Goal: Information Seeking & Learning: Learn about a topic

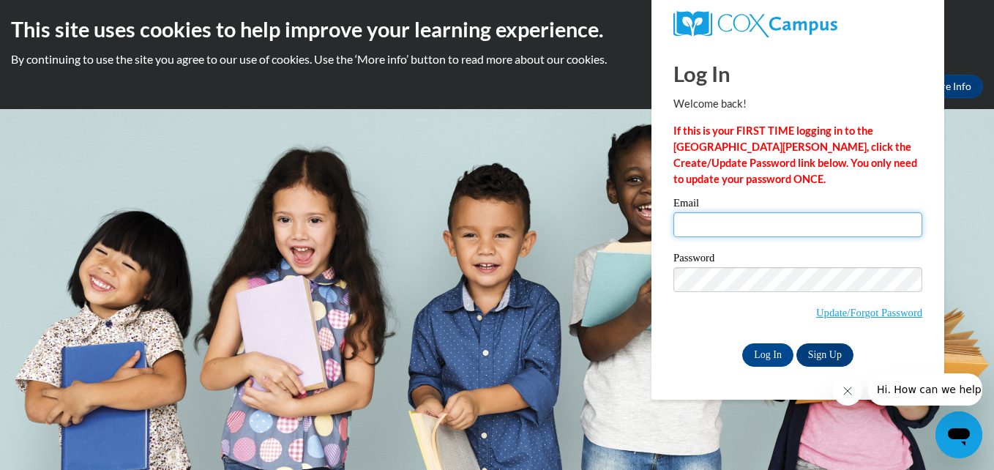
click at [738, 223] on input "Email" at bounding box center [797, 224] width 249 height 25
type input "ageorge@kusd.edu"
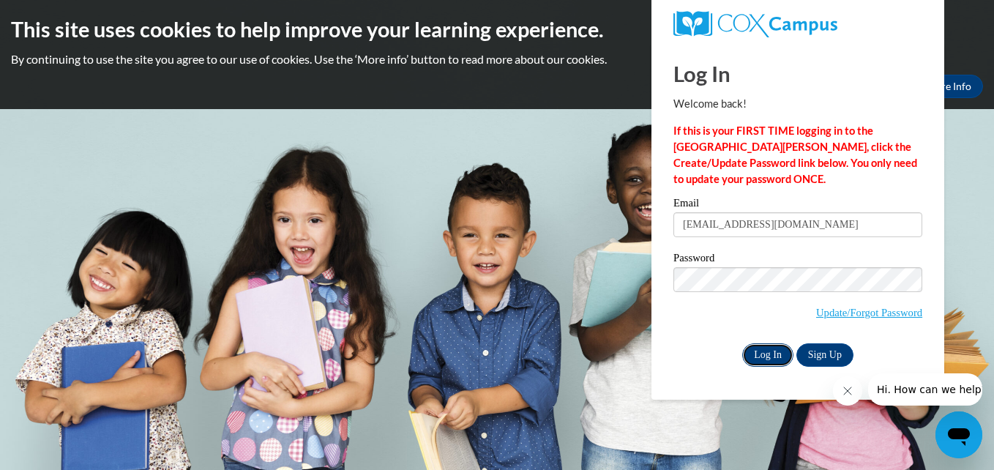
click at [768, 351] on input "Log In" at bounding box center [767, 354] width 51 height 23
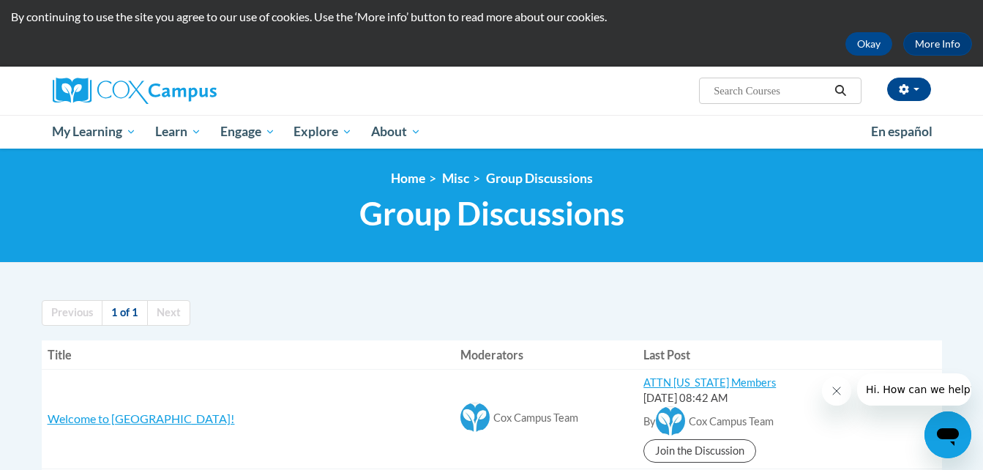
scroll to position [40, 0]
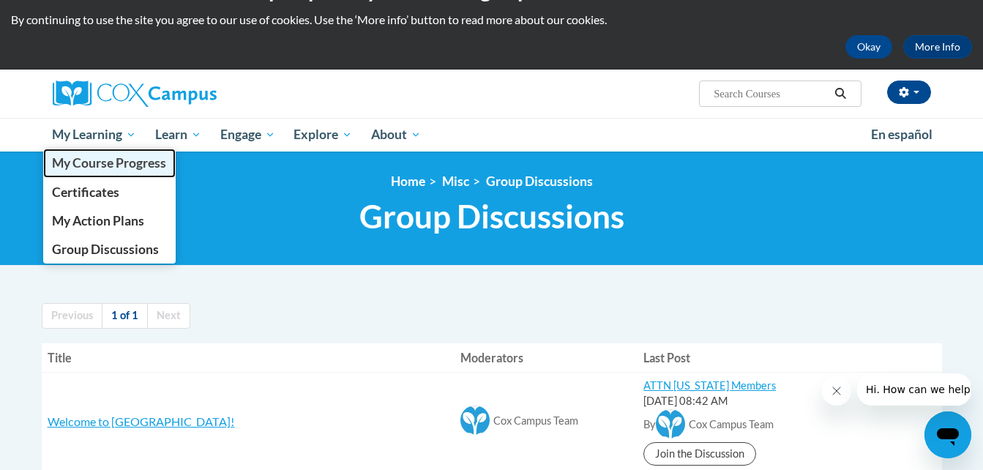
click at [119, 163] on span "My Course Progress" at bounding box center [109, 162] width 114 height 15
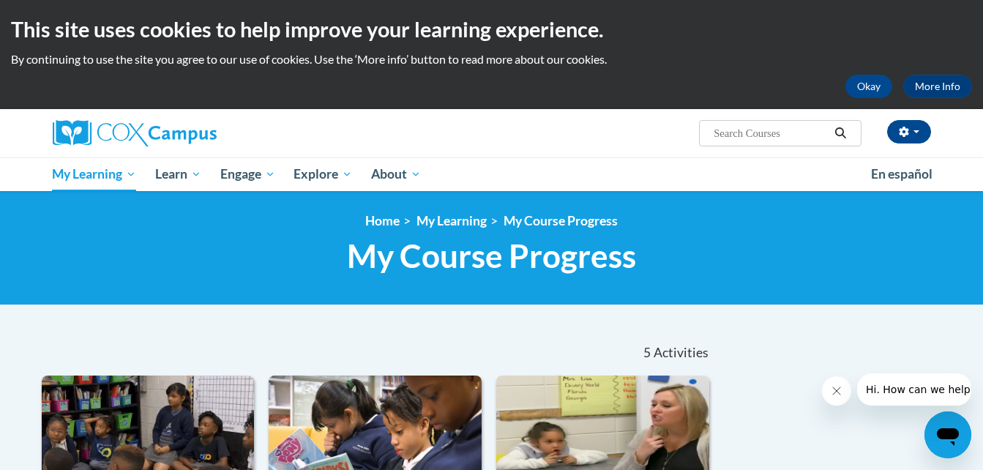
click at [748, 138] on input "Search..." at bounding box center [770, 133] width 117 height 18
type input "[MEDICAL_DATA]"
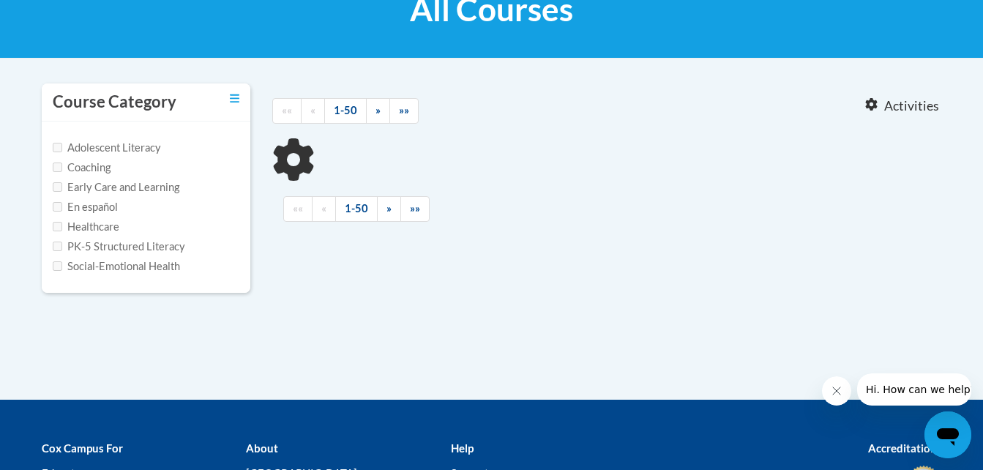
type input "[MEDICAL_DATA]"
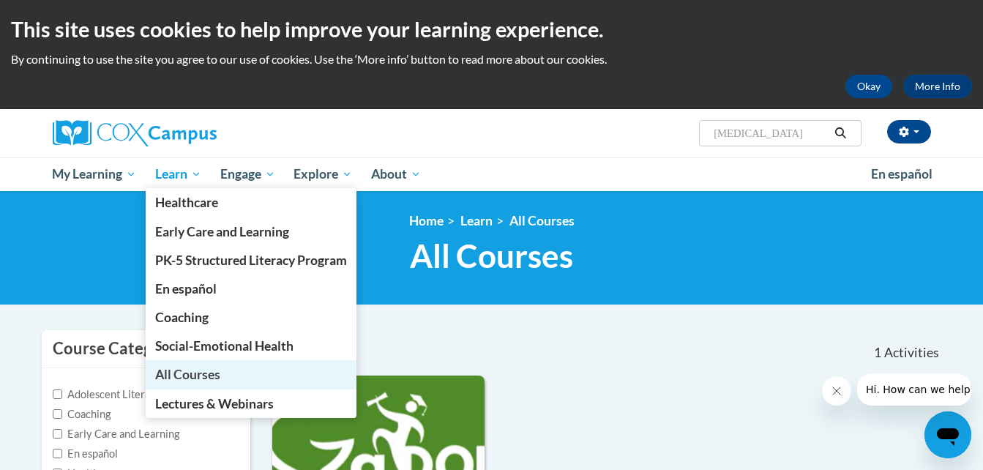
click at [173, 372] on span "All Courses" at bounding box center [187, 374] width 65 height 15
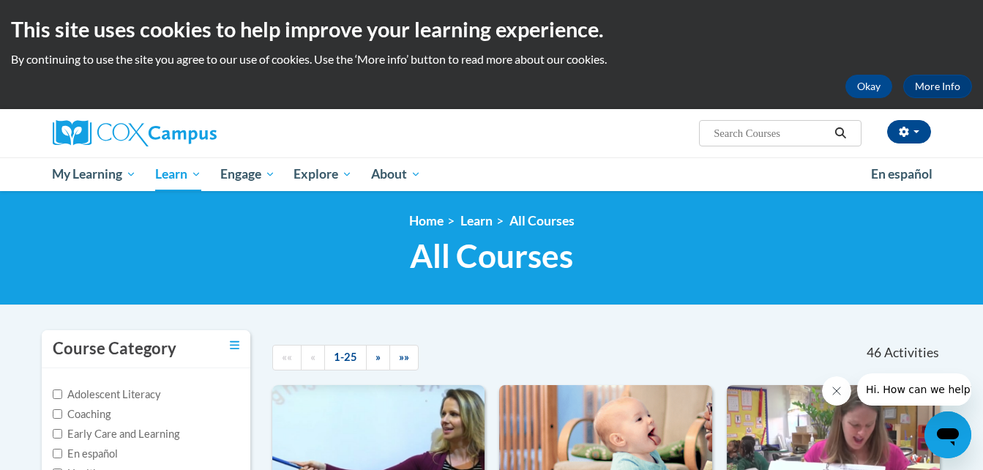
click at [760, 133] on input "Search..." at bounding box center [770, 133] width 117 height 18
type input "dyslexia"
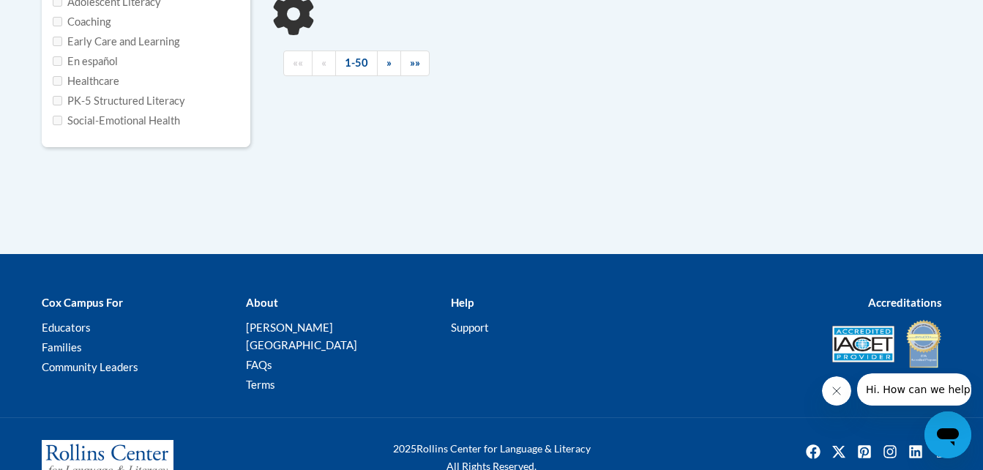
type input "[MEDICAL_DATA]"
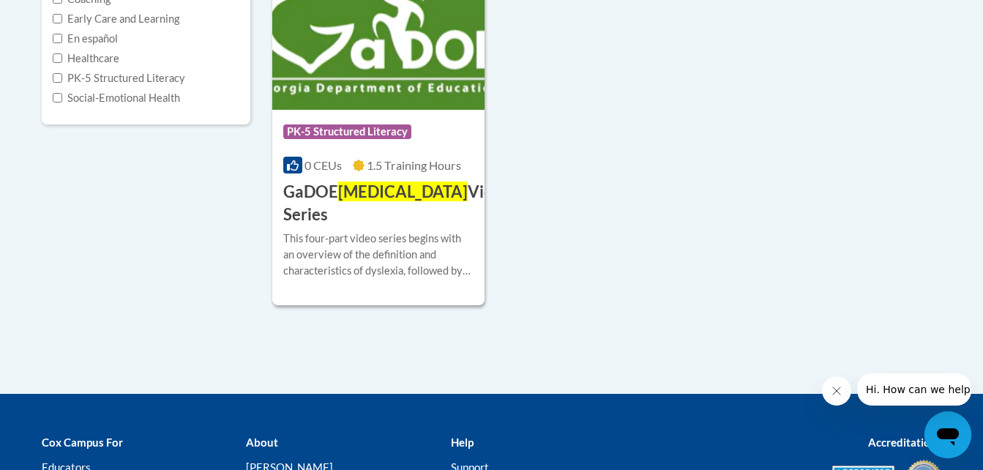
scroll to position [417, 0]
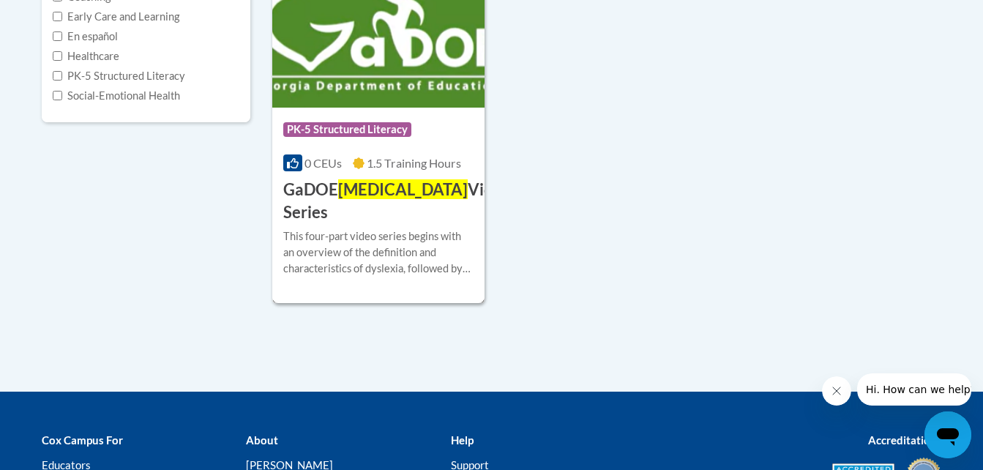
click at [443, 197] on h3 "GaDOE [MEDICAL_DATA] Video Series" at bounding box center [397, 201] width 228 height 45
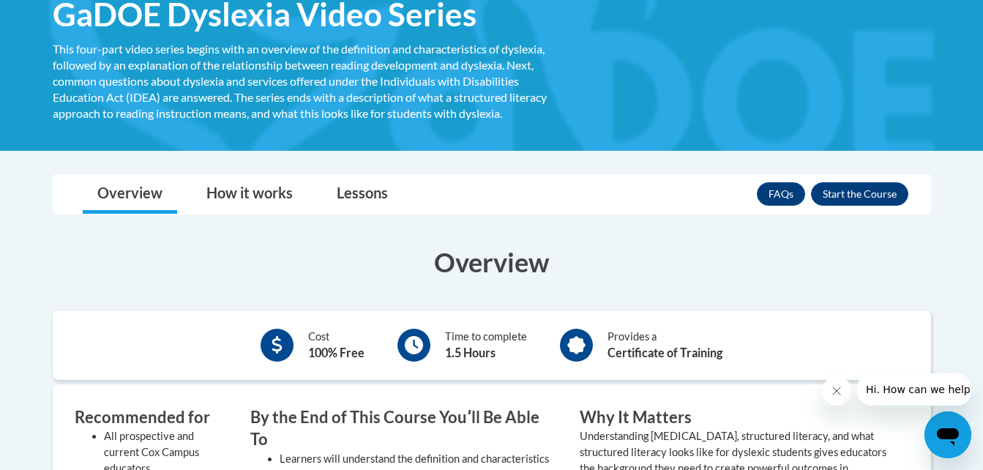
scroll to position [248, 0]
